Goal: Task Accomplishment & Management: Manage account settings

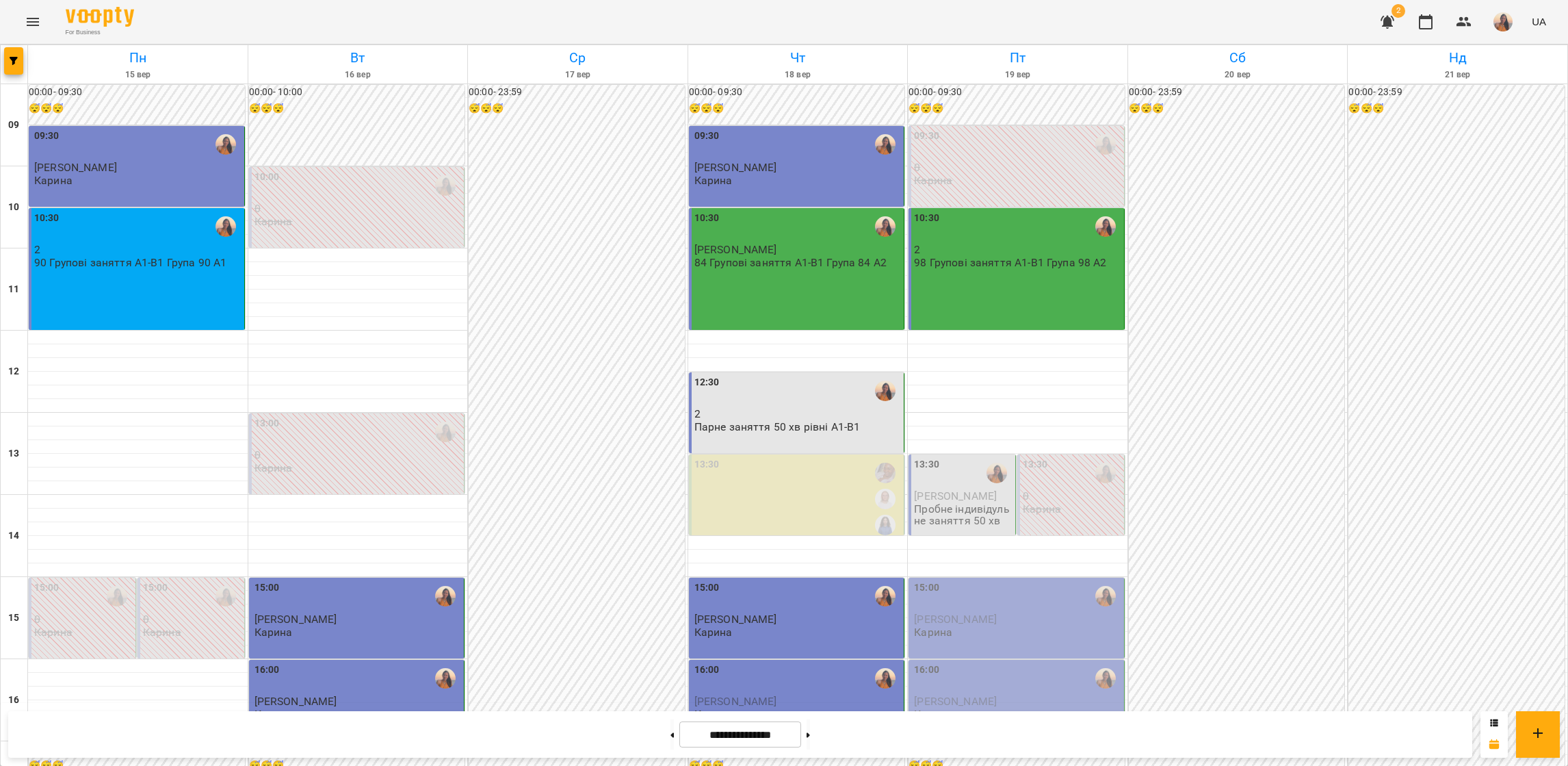
click at [926, 467] on label "13:30" at bounding box center [927, 465] width 26 height 15
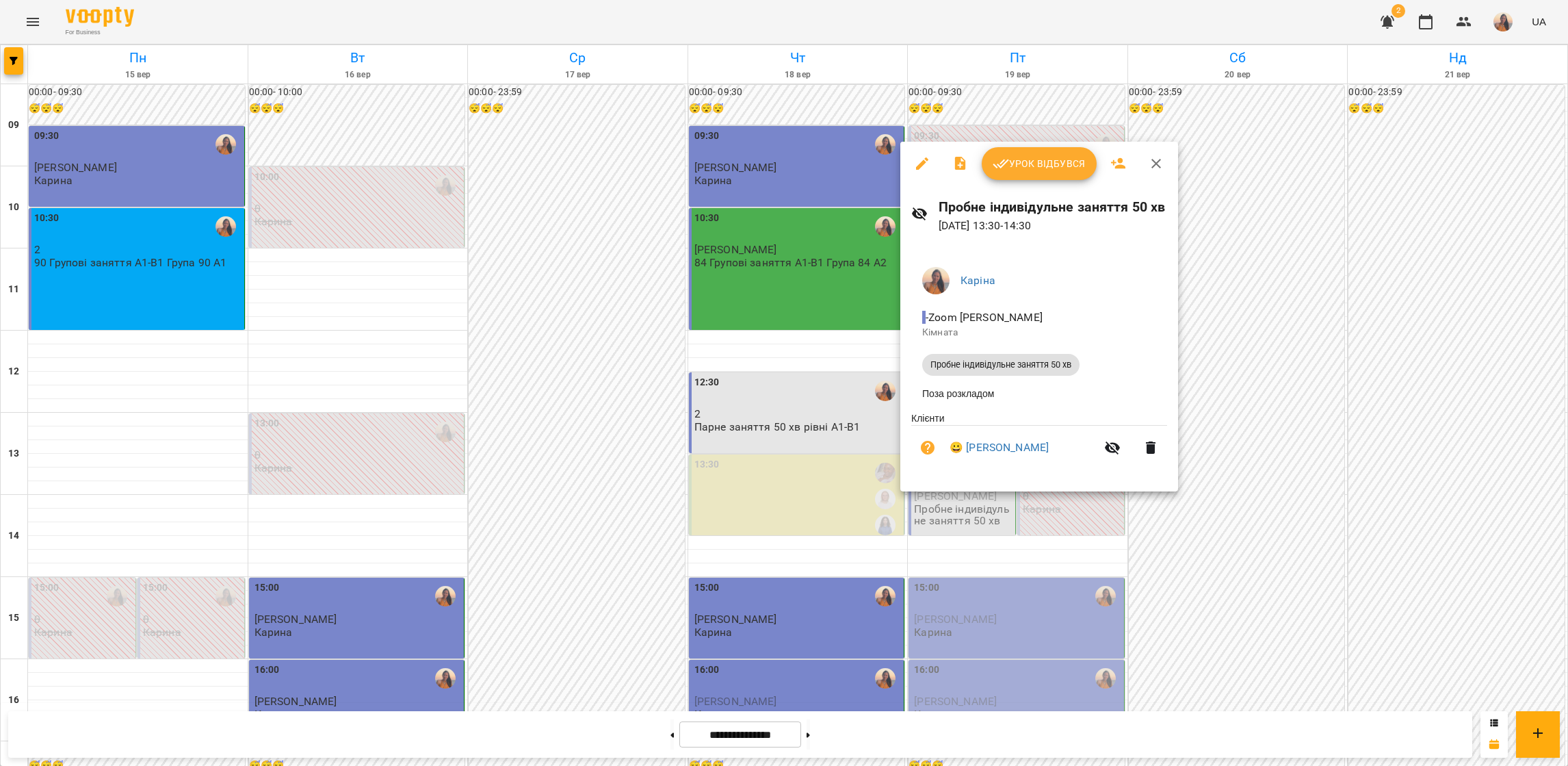
click at [1028, 155] on span "Урок відбувся" at bounding box center [1039, 164] width 93 height 17
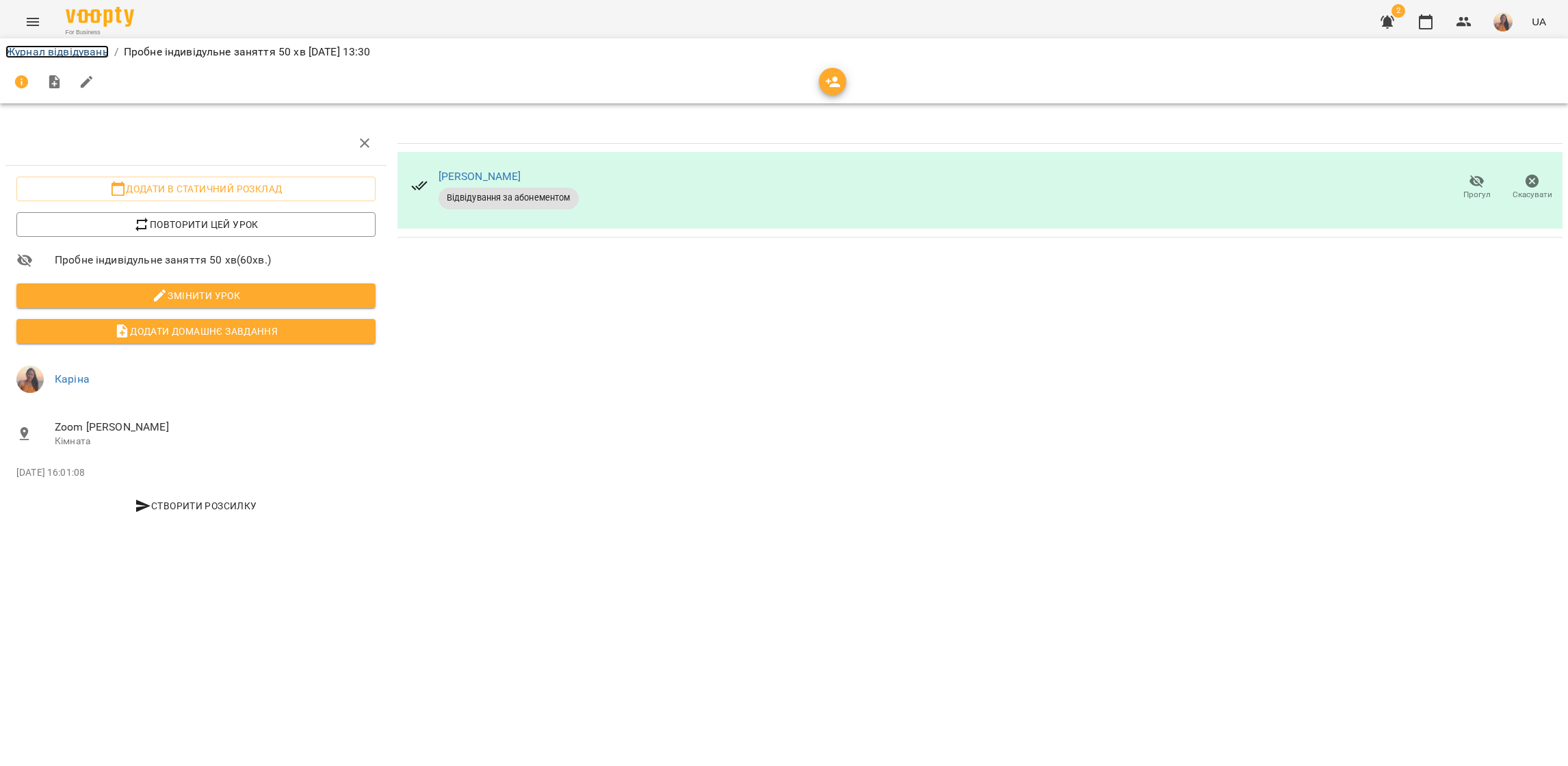
click at [50, 45] on link "Журнал відвідувань" at bounding box center [57, 51] width 104 height 13
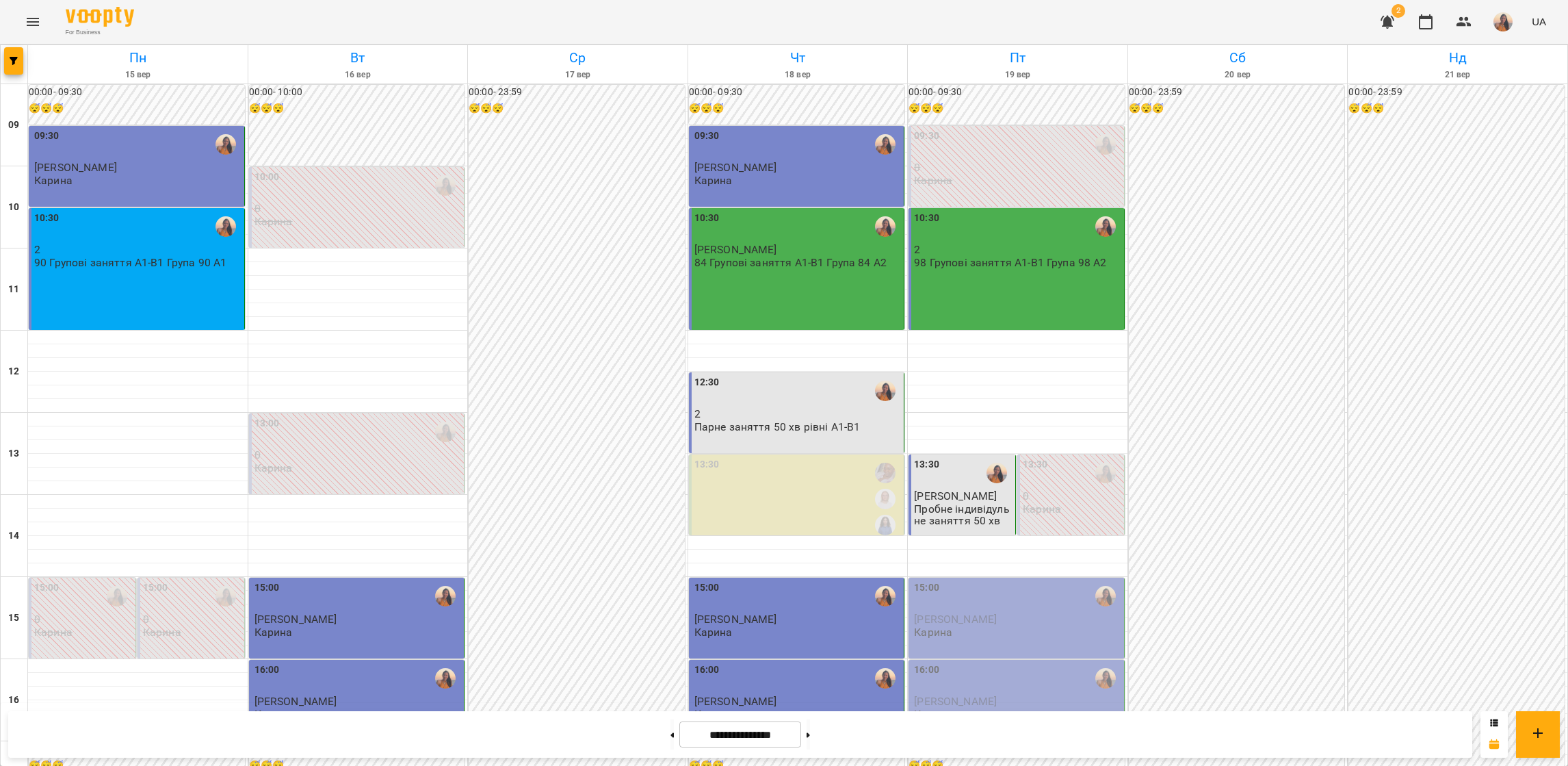
click at [970, 611] on div "15:00" at bounding box center [1018, 596] width 207 height 32
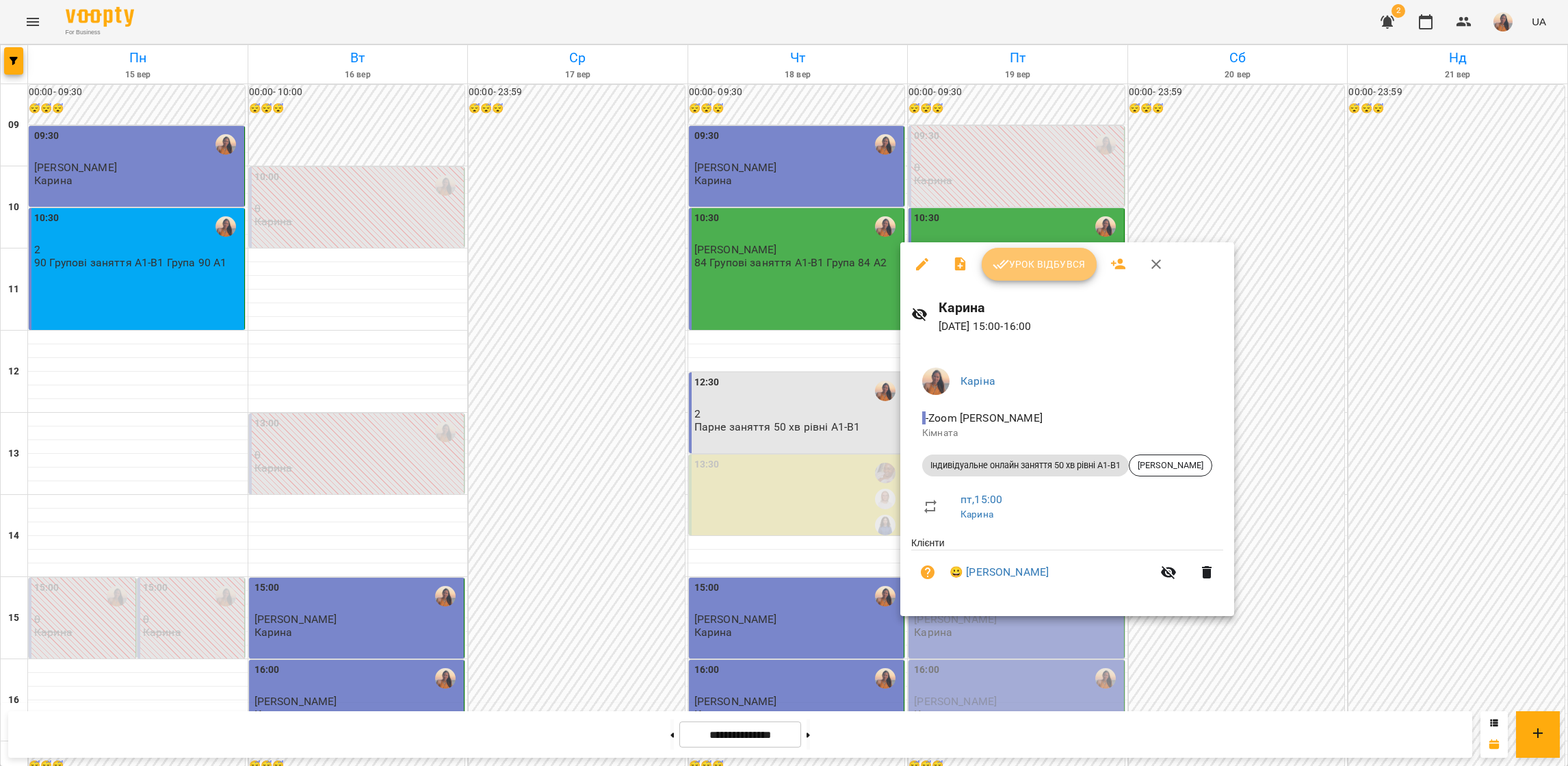
click at [1029, 271] on span "Урок відбувся" at bounding box center [1039, 265] width 93 height 17
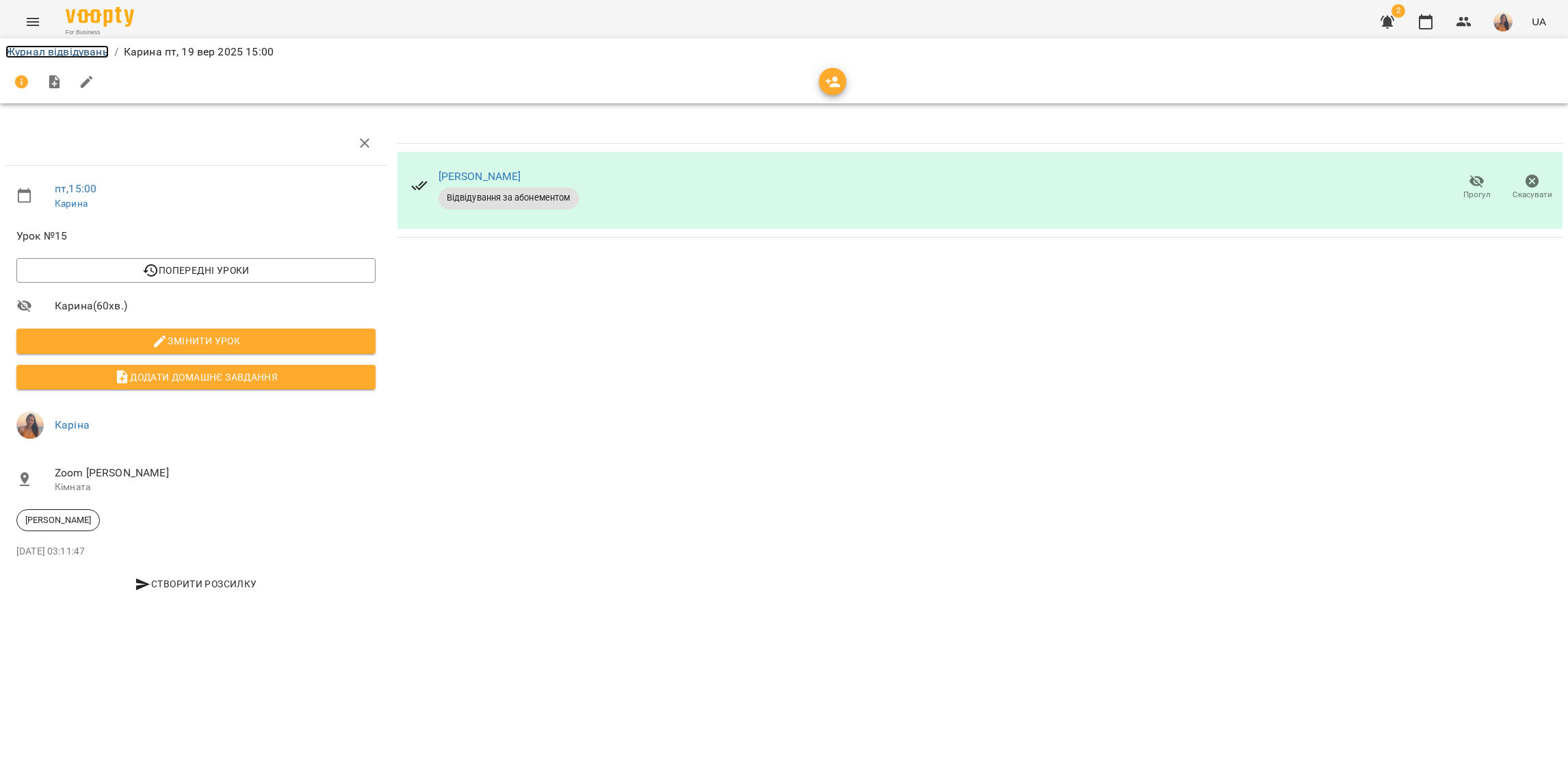
click at [67, 50] on link "Журнал відвідувань" at bounding box center [57, 51] width 104 height 13
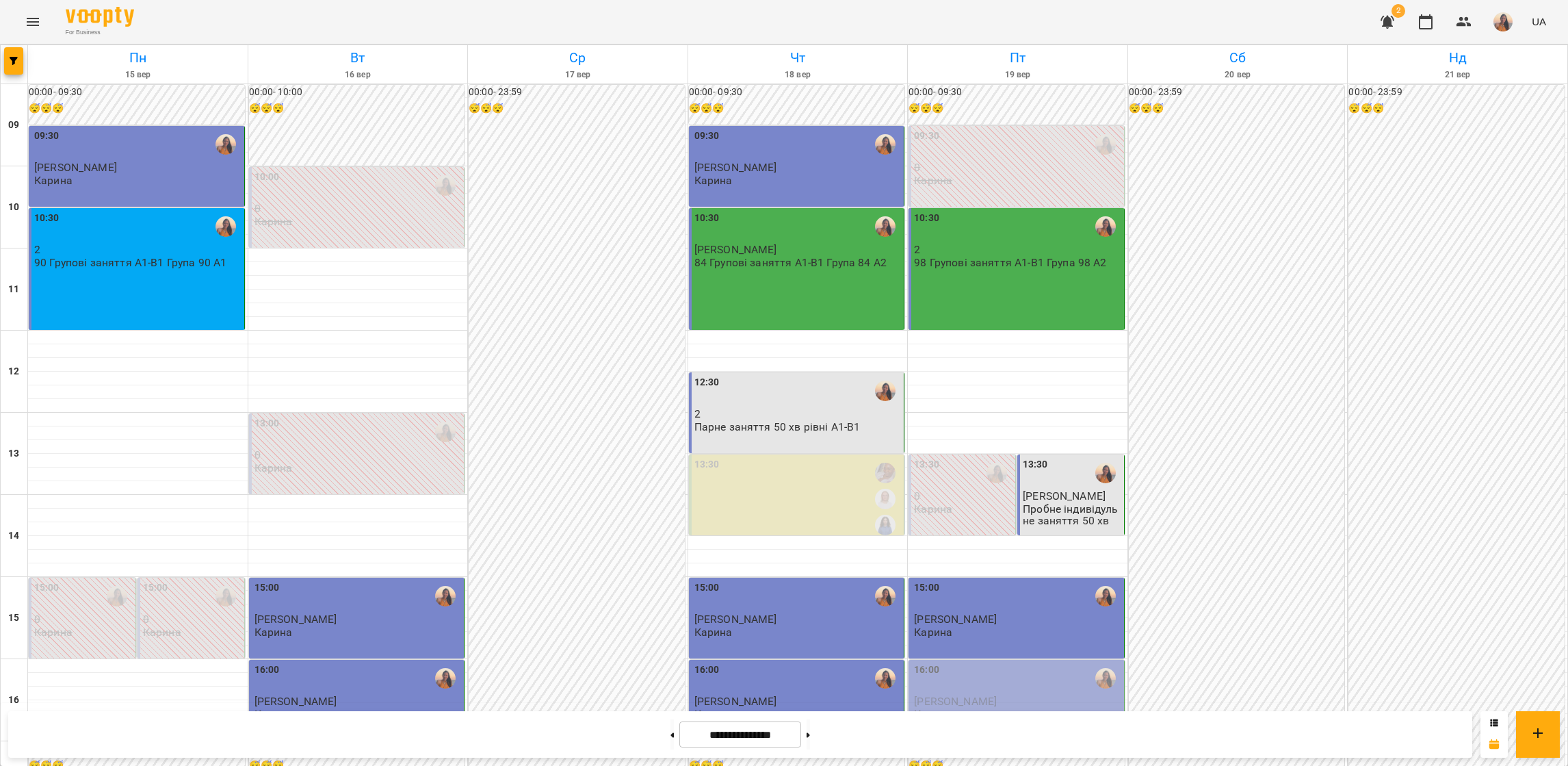
click at [984, 675] on div "16:00" at bounding box center [1018, 678] width 207 height 32
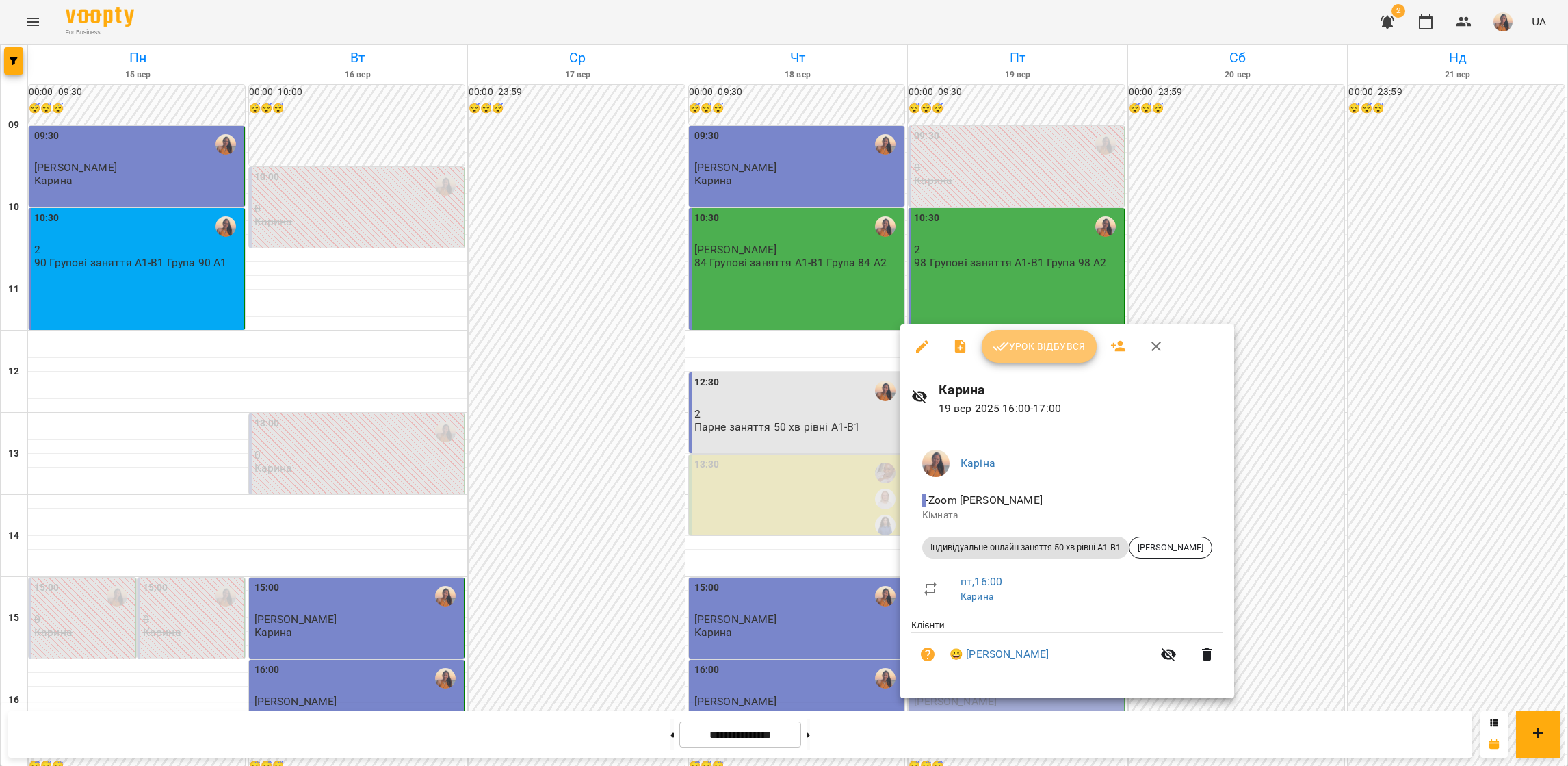
click at [1033, 361] on button "Урок відбувся" at bounding box center [1039, 347] width 115 height 33
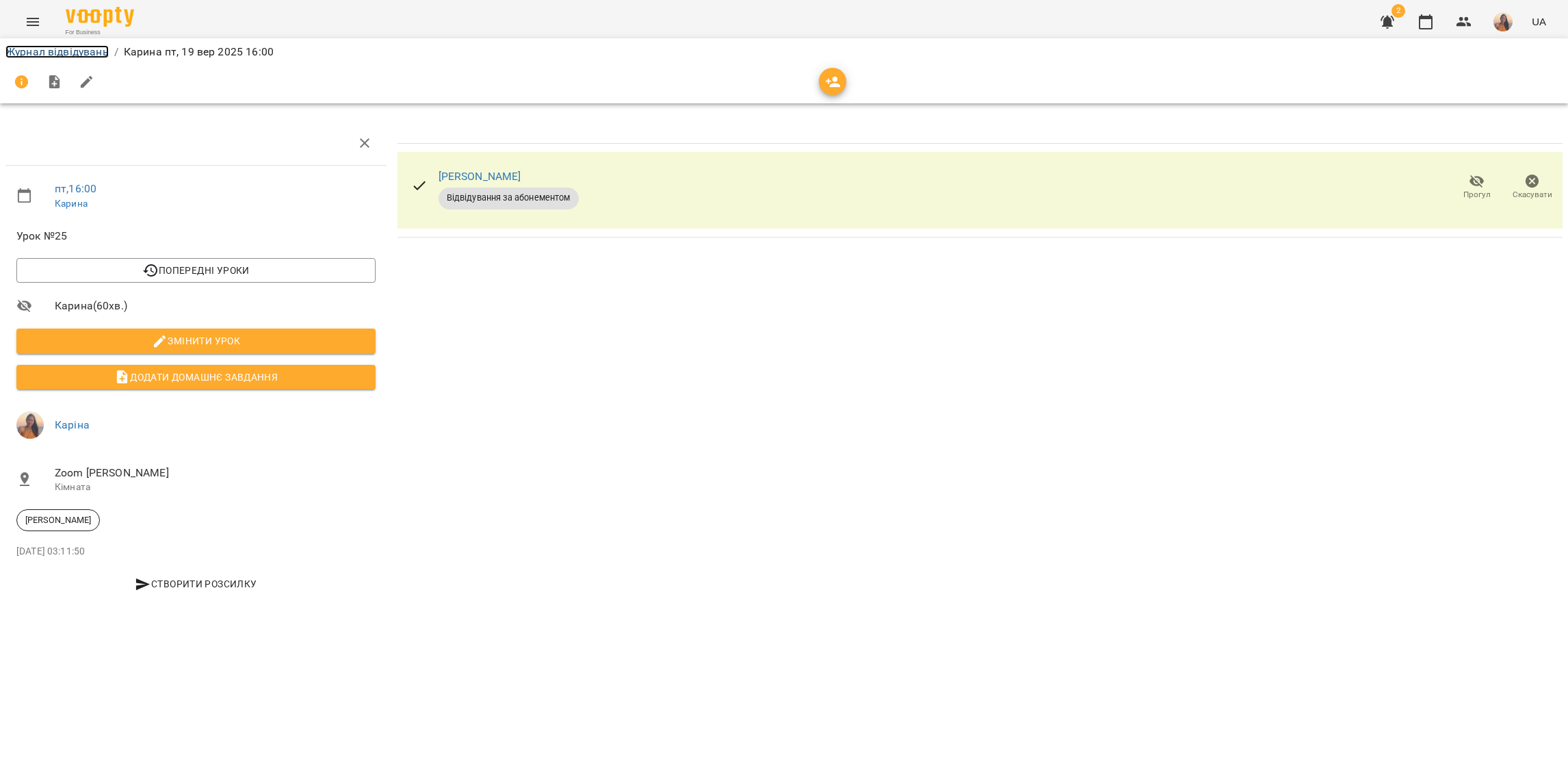
click at [46, 50] on link "Журнал відвідувань" at bounding box center [57, 51] width 104 height 13
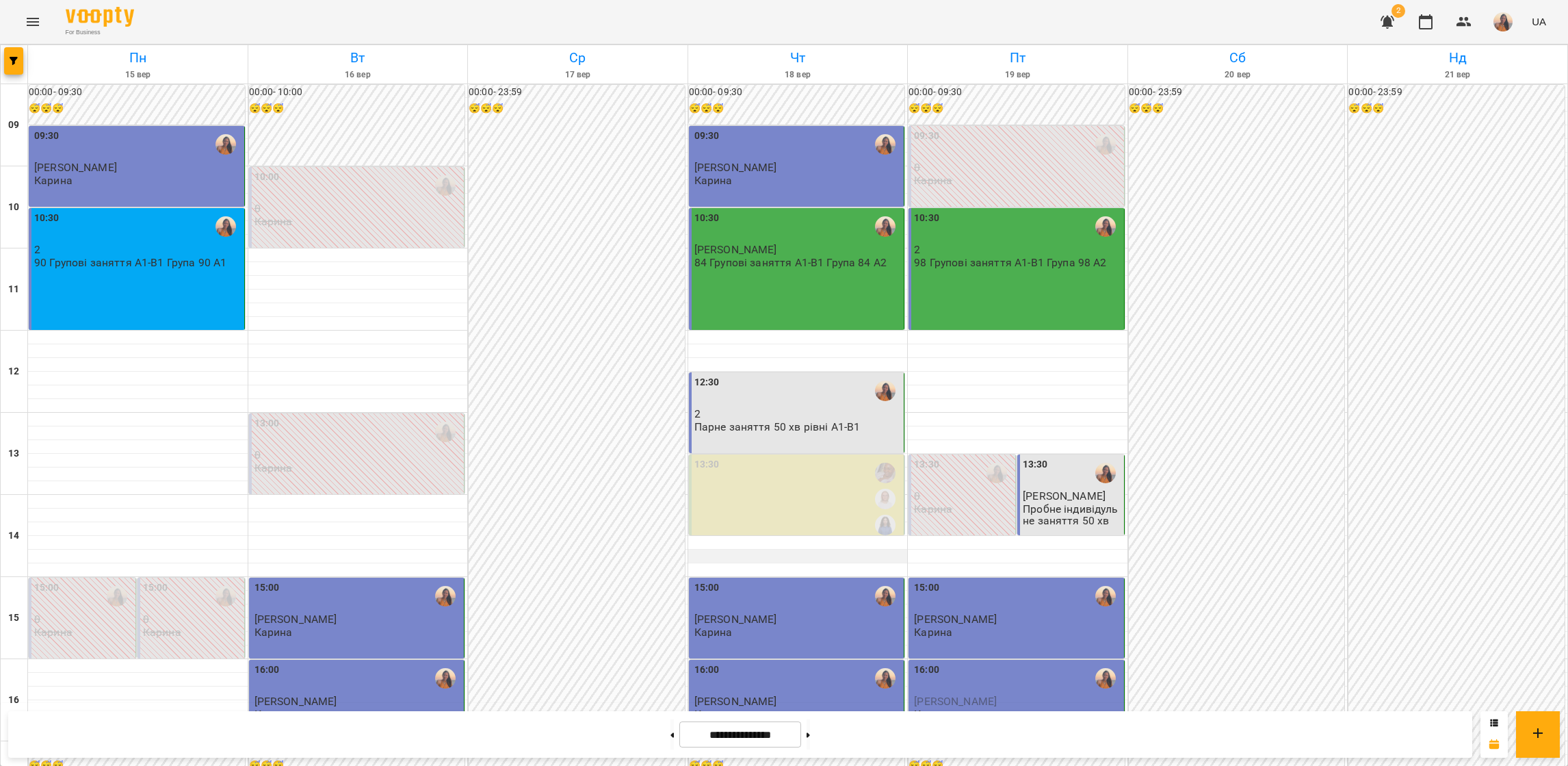
scroll to position [307, 0]
click at [810, 743] on button at bounding box center [808, 735] width 3 height 30
type input "**********"
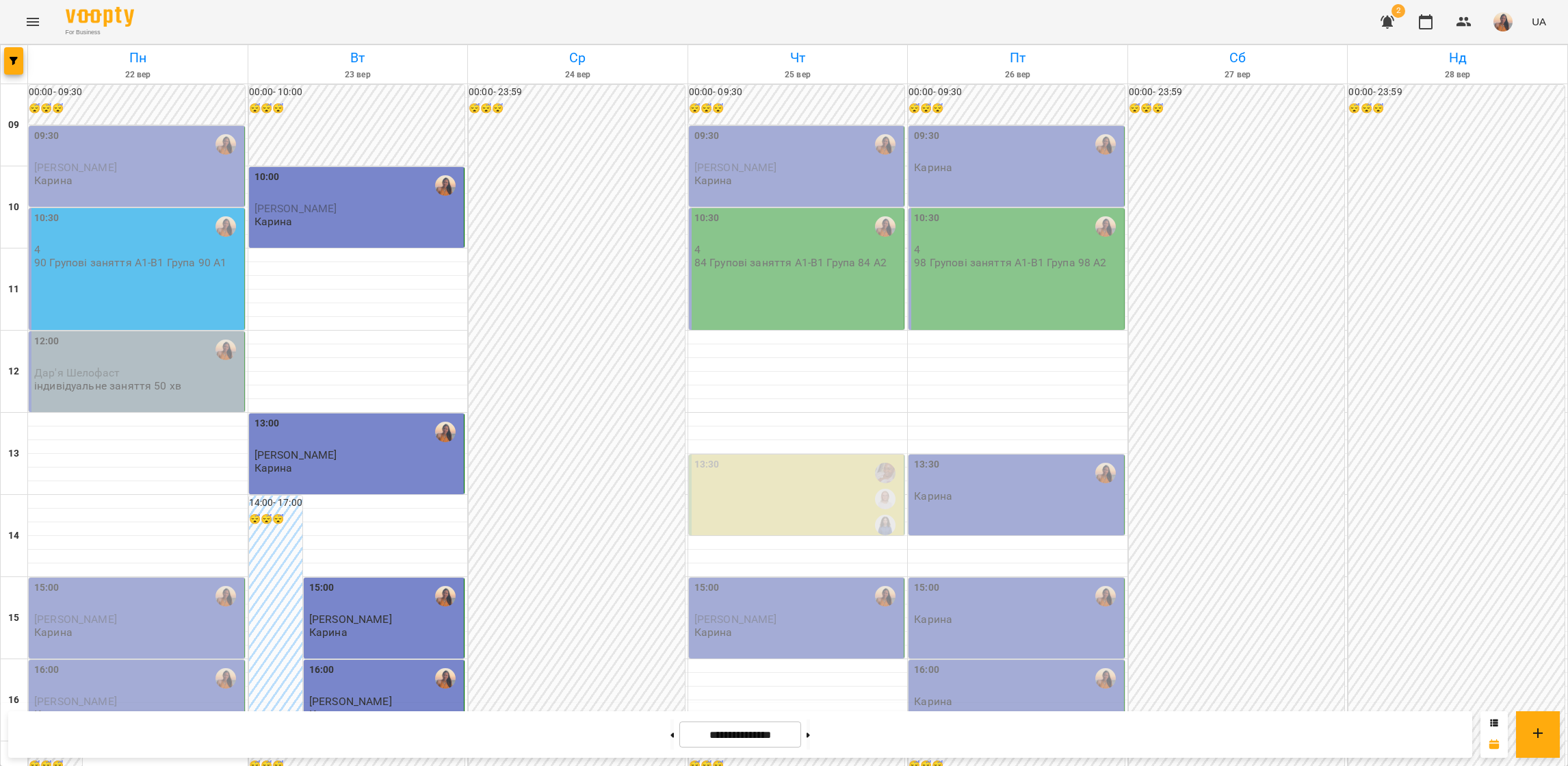
scroll to position [0, 0]
click at [670, 732] on icon at bounding box center [672, 735] width 3 height 6
type input "**********"
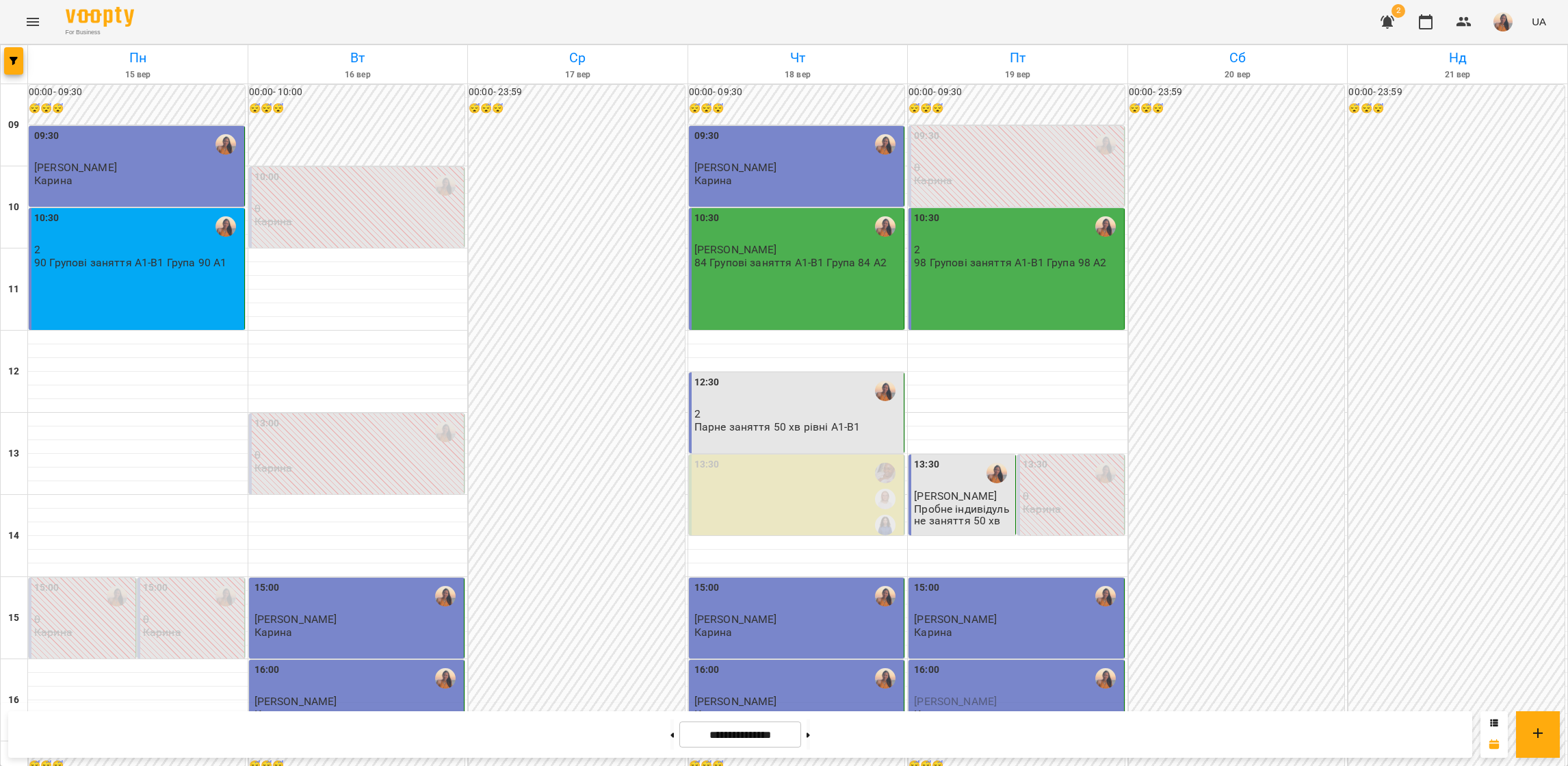
scroll to position [0, 0]
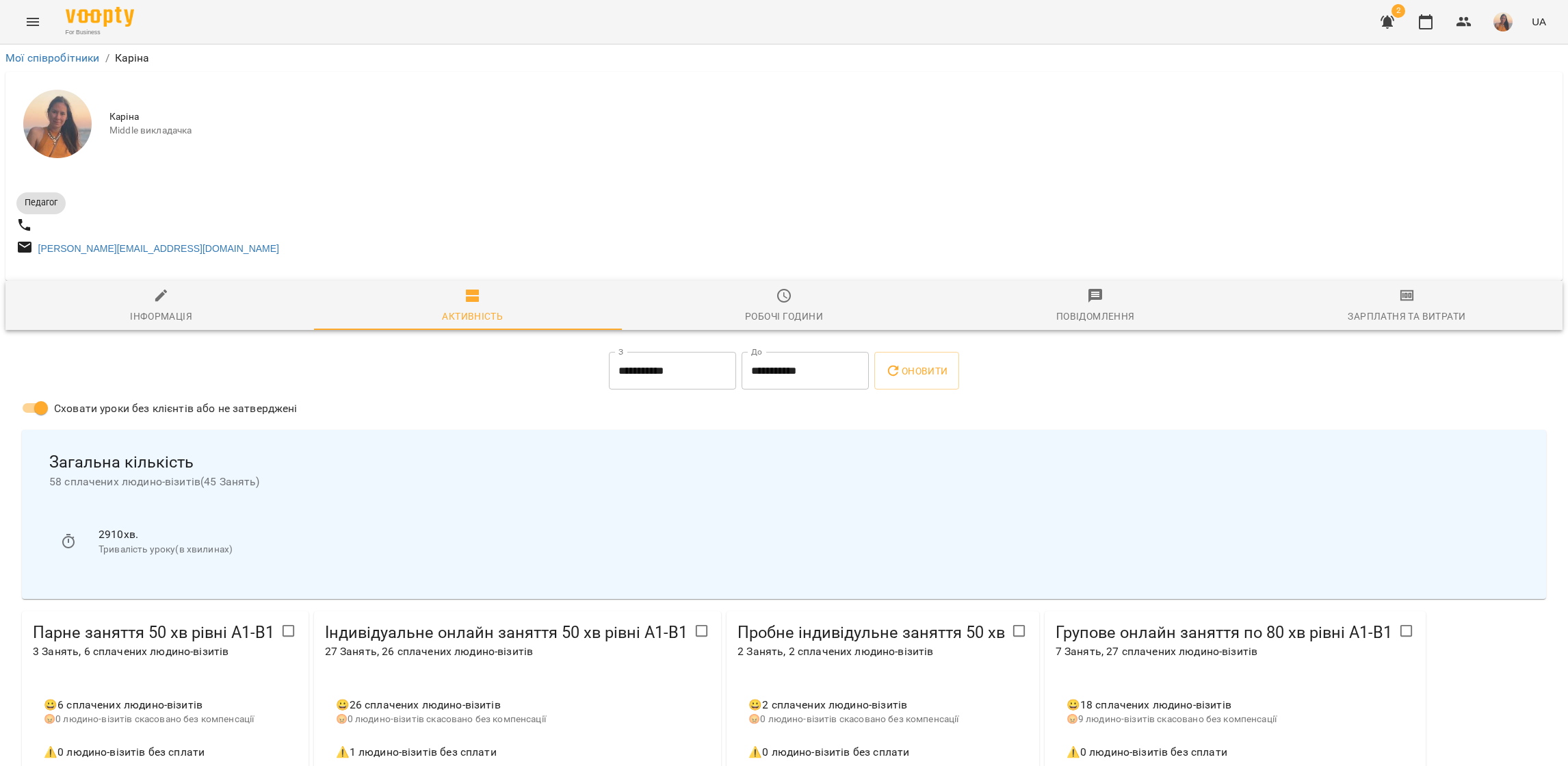
click at [28, 34] on button "Menu" at bounding box center [33, 22] width 33 height 33
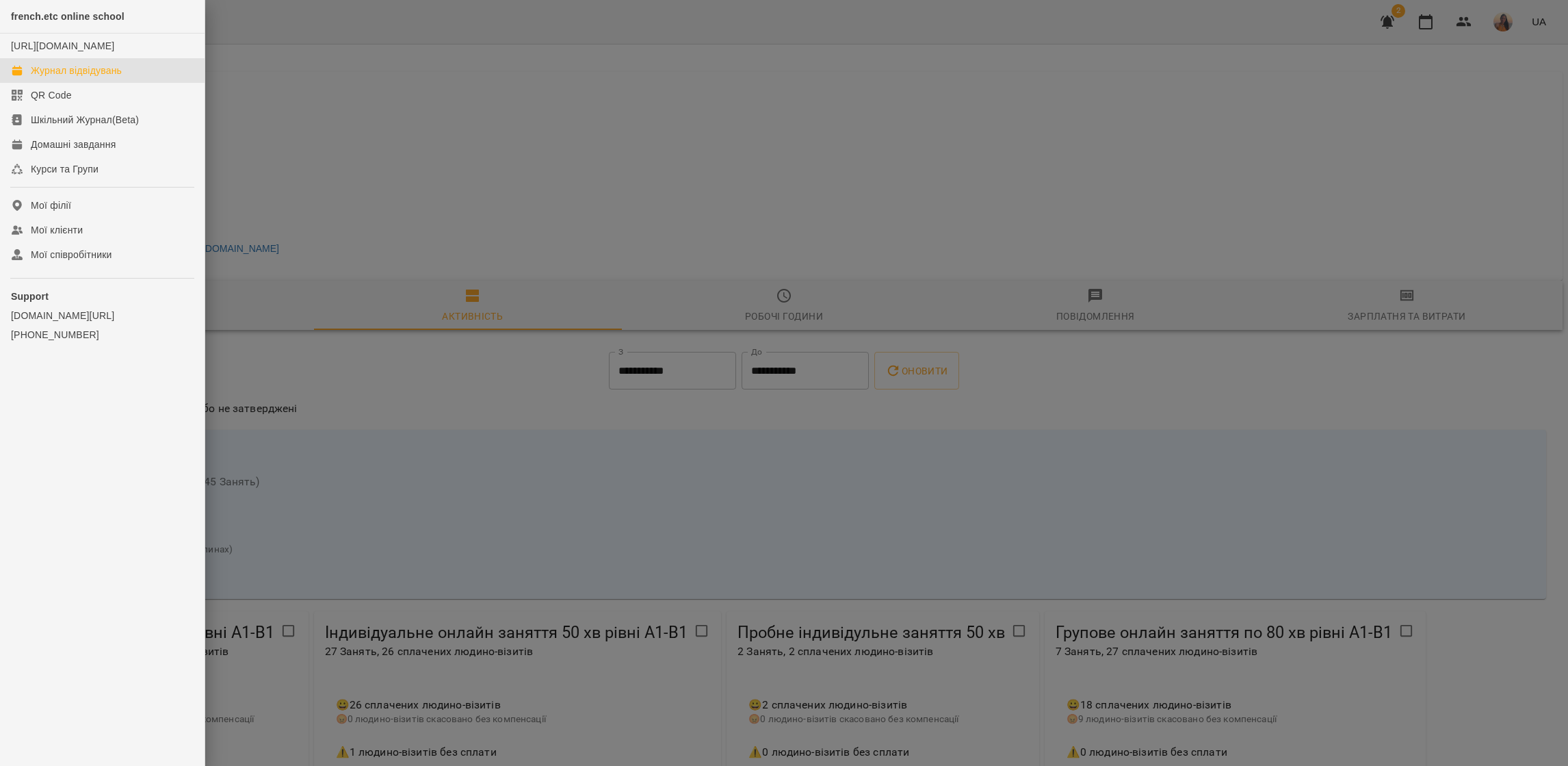
click at [76, 77] on div "Журнал відвідувань" at bounding box center [77, 70] width 91 height 14
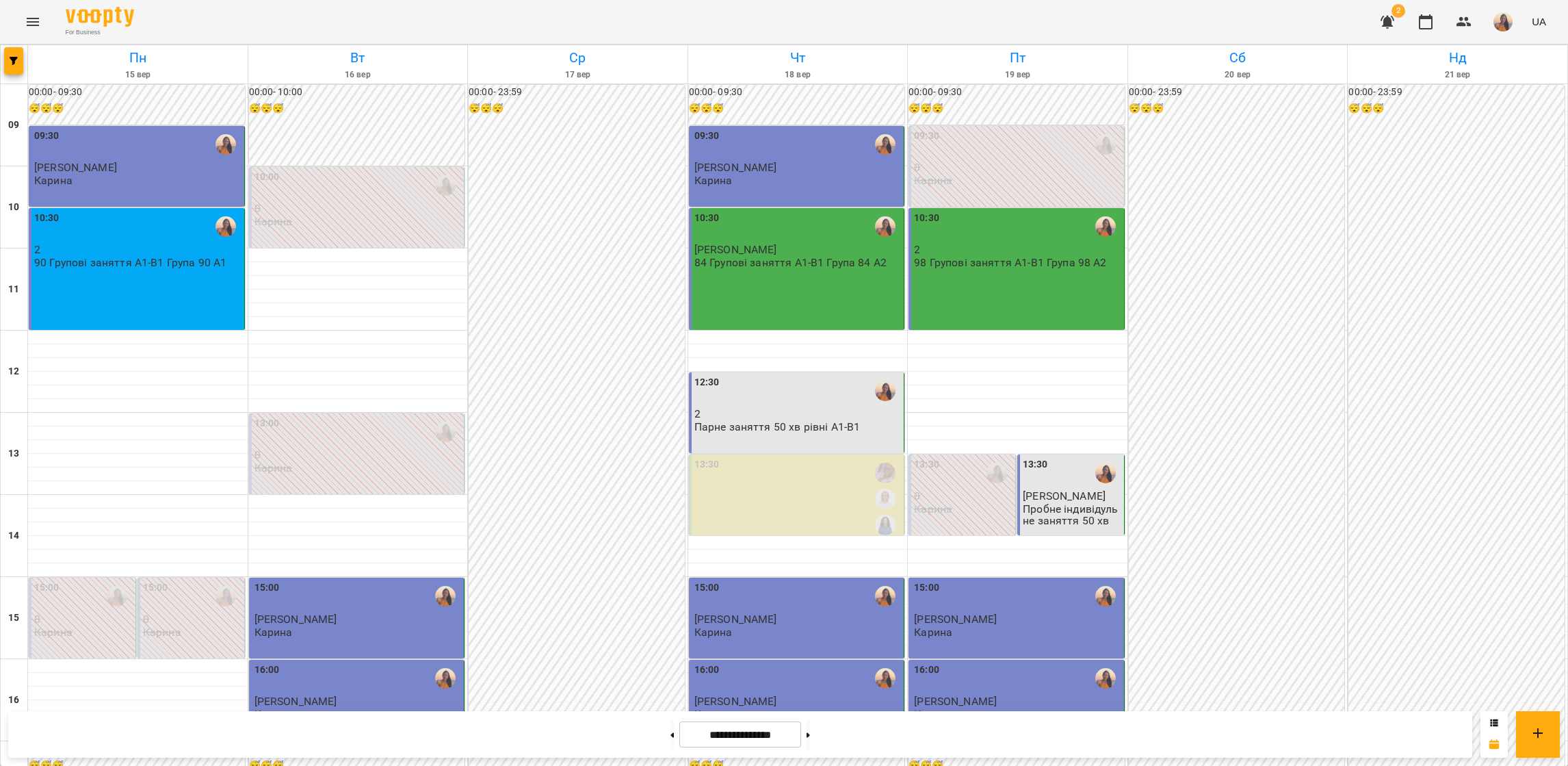
click at [1504, 23] on img "button" at bounding box center [1503, 22] width 19 height 19
click at [1506, 45] on span "Каріна" at bounding box center [1510, 52] width 87 height 17
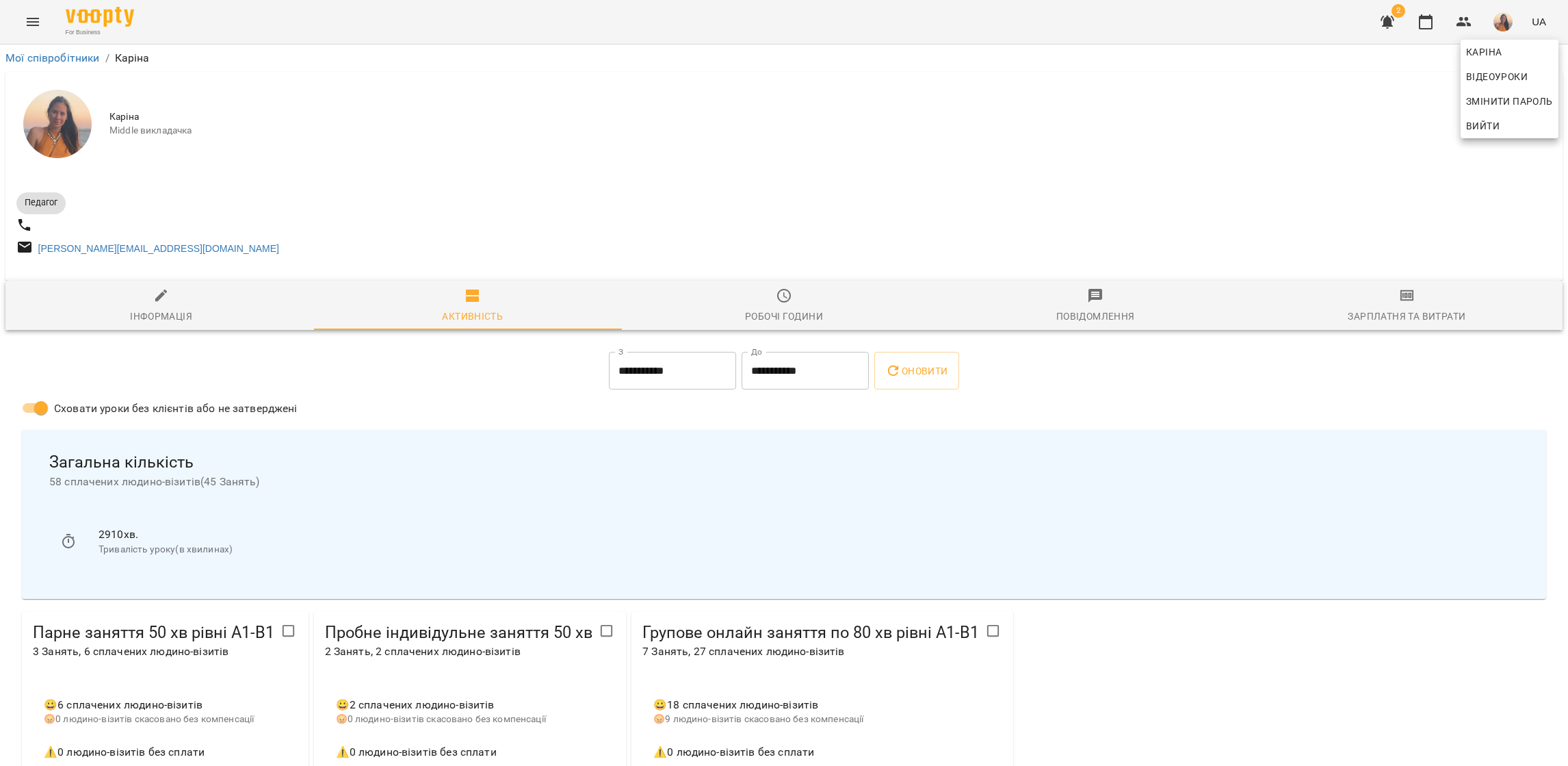
click at [36, 21] on div at bounding box center [784, 383] width 1568 height 766
click at [41, 55] on link "Мої співробітники" at bounding box center [52, 57] width 95 height 13
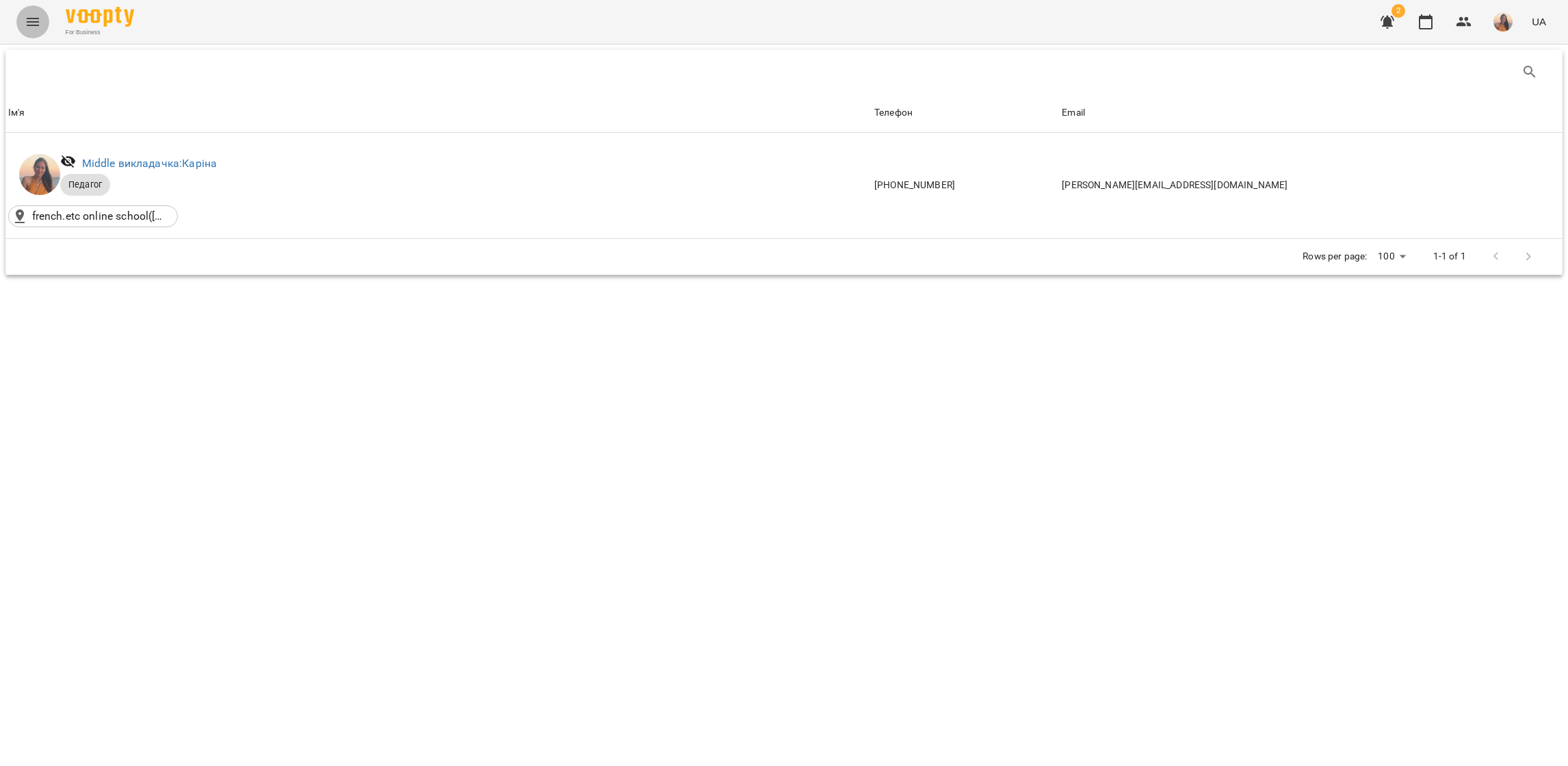
click at [39, 17] on icon "Menu" at bounding box center [33, 22] width 17 height 17
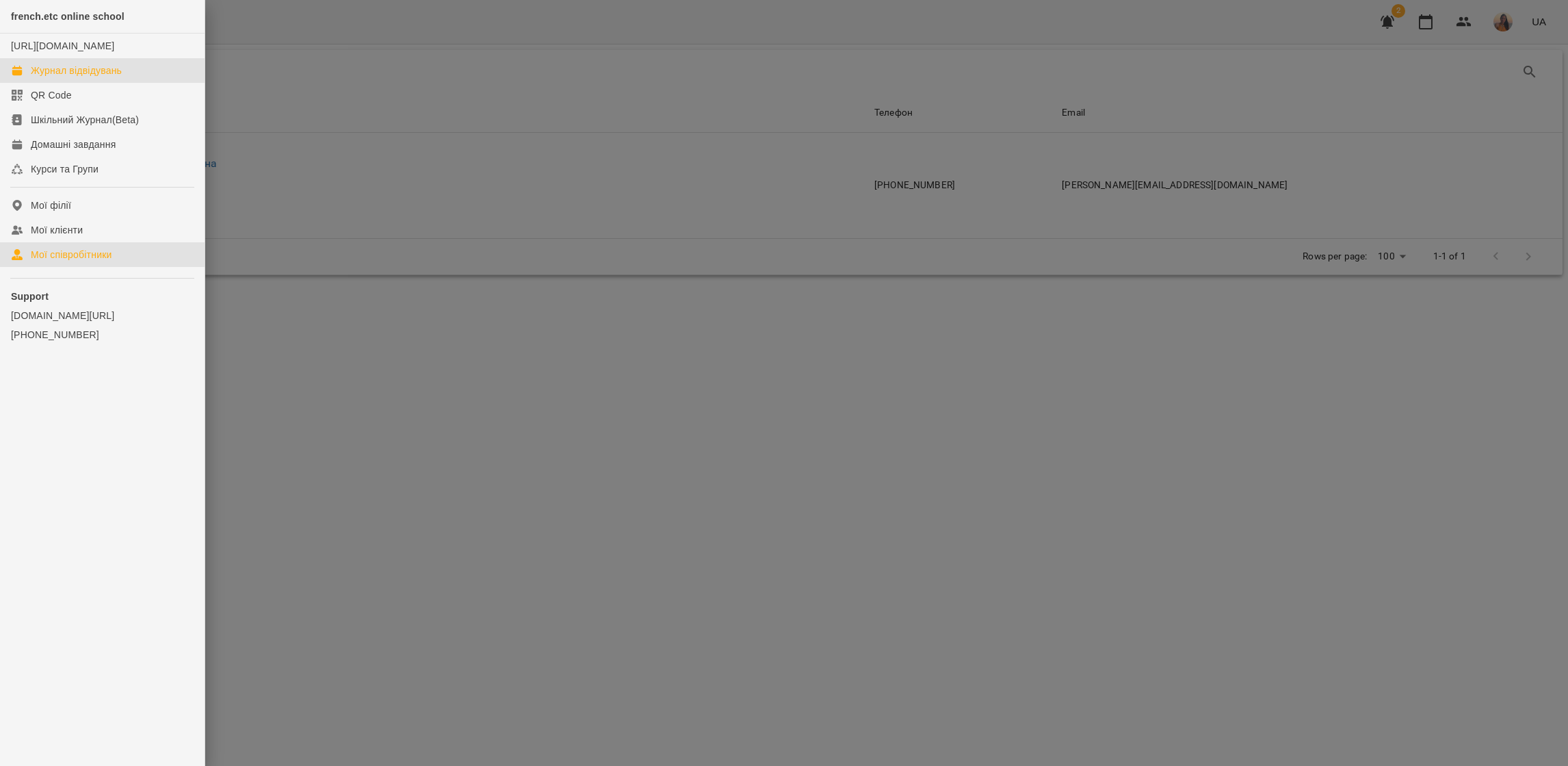
click at [68, 77] on div "Журнал відвідувань" at bounding box center [77, 70] width 91 height 14
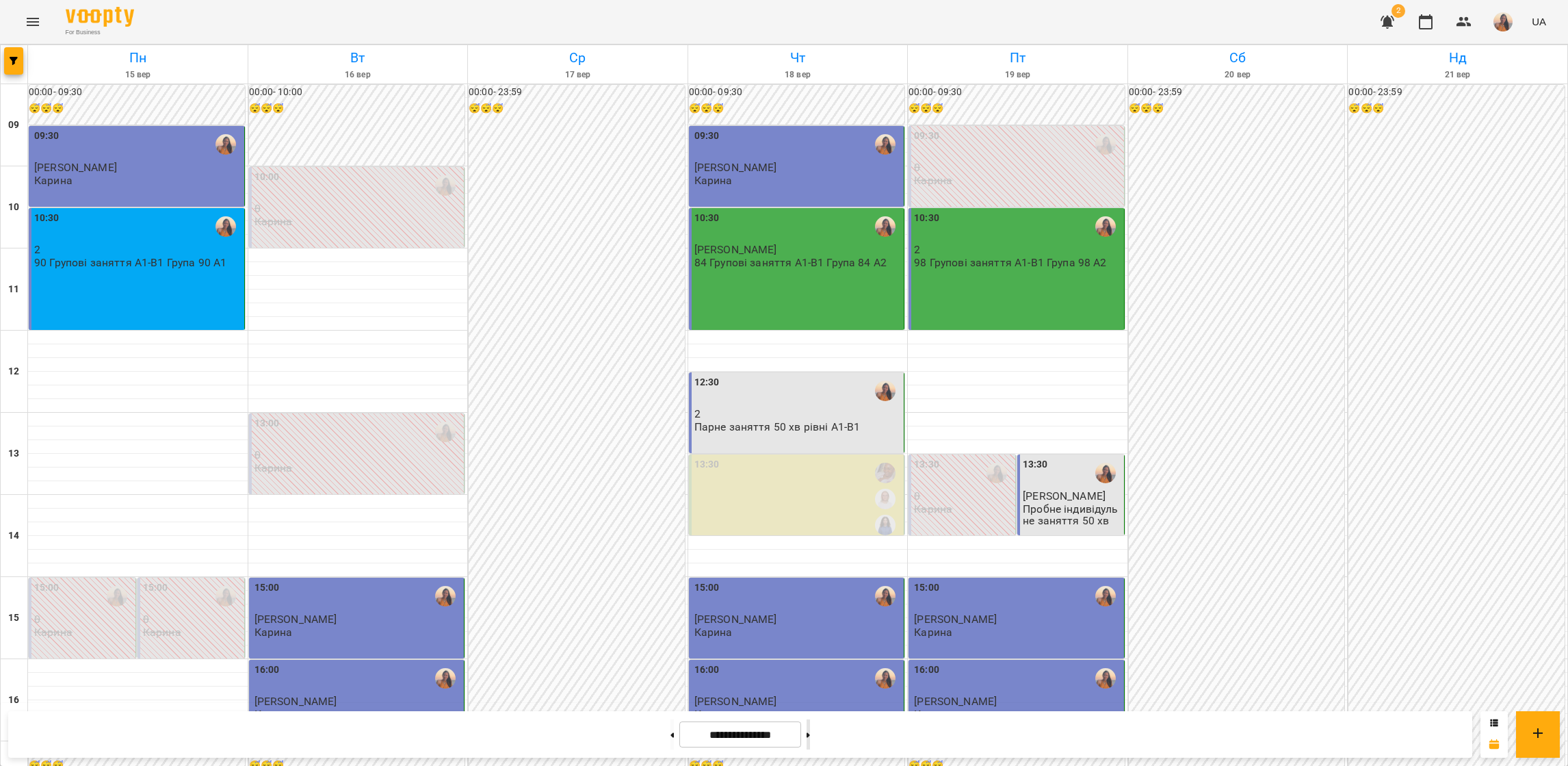
click at [810, 739] on button at bounding box center [808, 735] width 3 height 30
type input "**********"
